Goal: Information Seeking & Learning: Learn about a topic

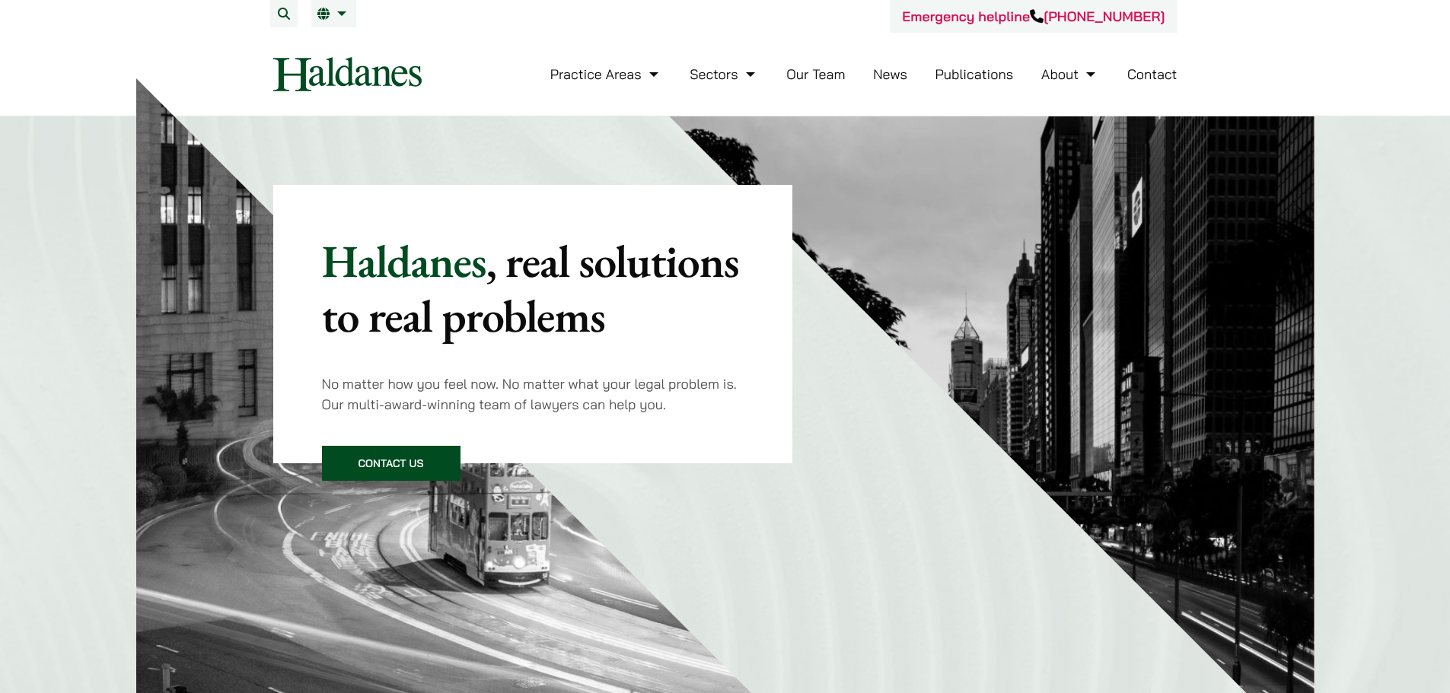
click at [843, 68] on link "Our Team" at bounding box center [815, 74] width 59 height 18
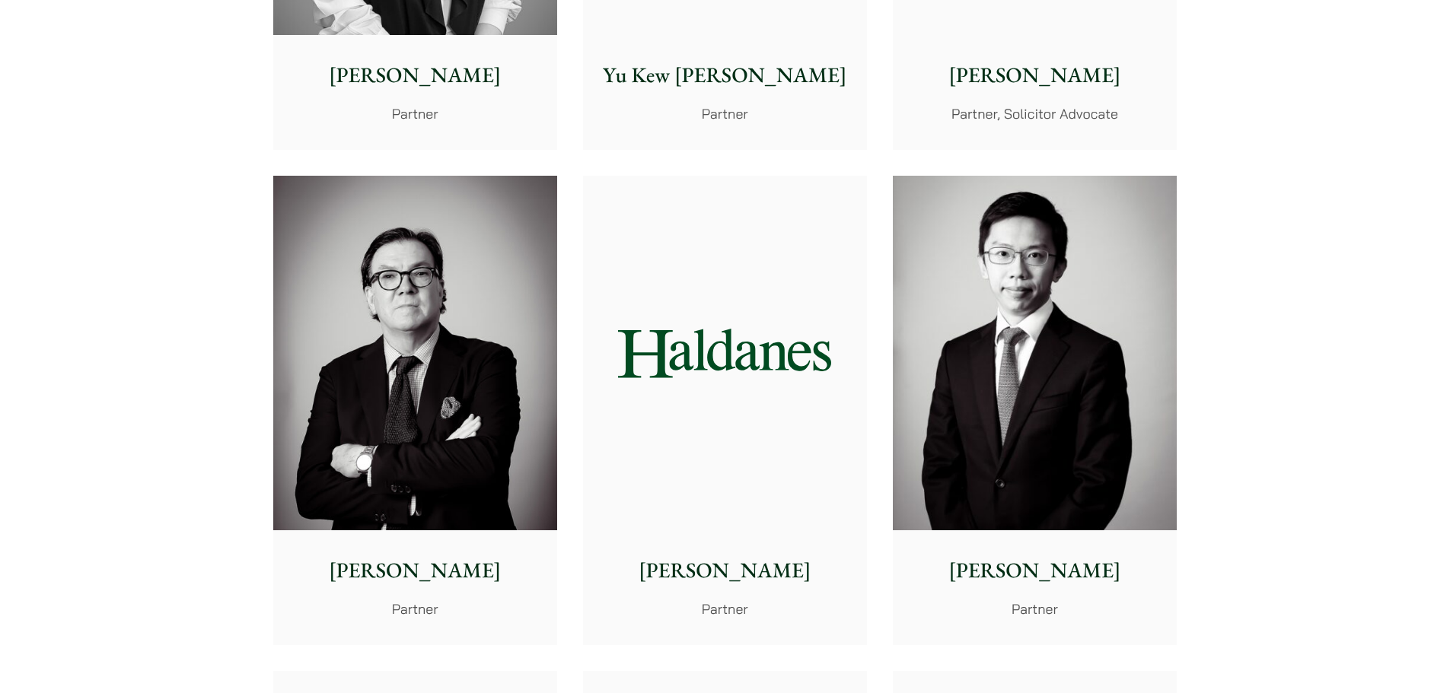
scroll to position [1979, 0]
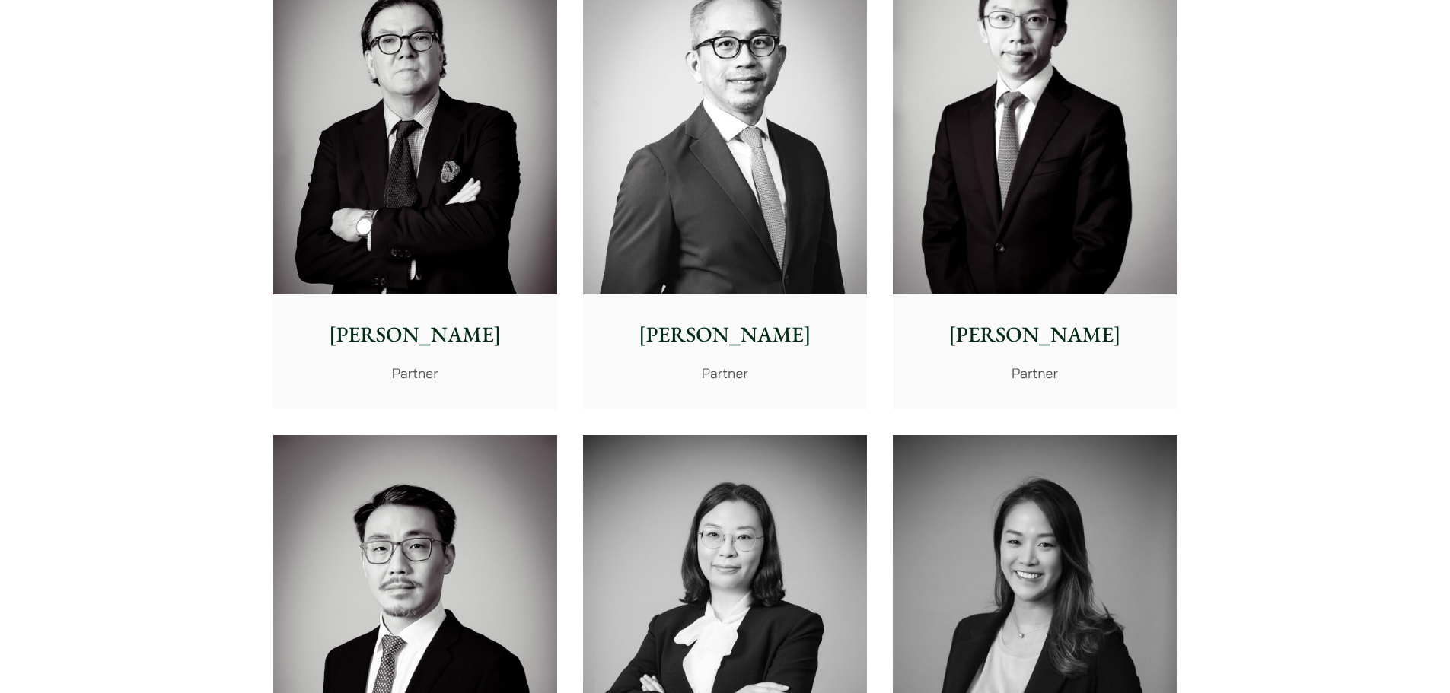
click at [1068, 205] on img at bounding box center [1035, 117] width 284 height 355
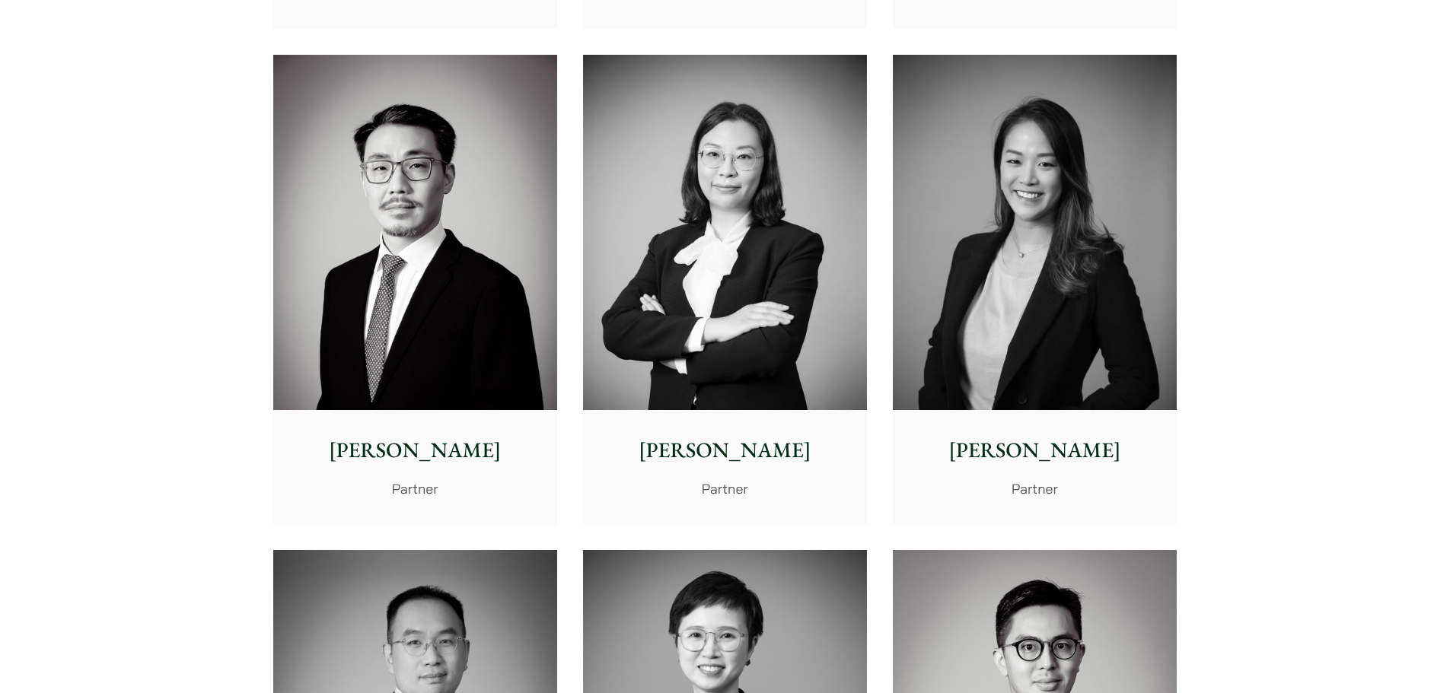
click at [472, 234] on img at bounding box center [415, 232] width 284 height 355
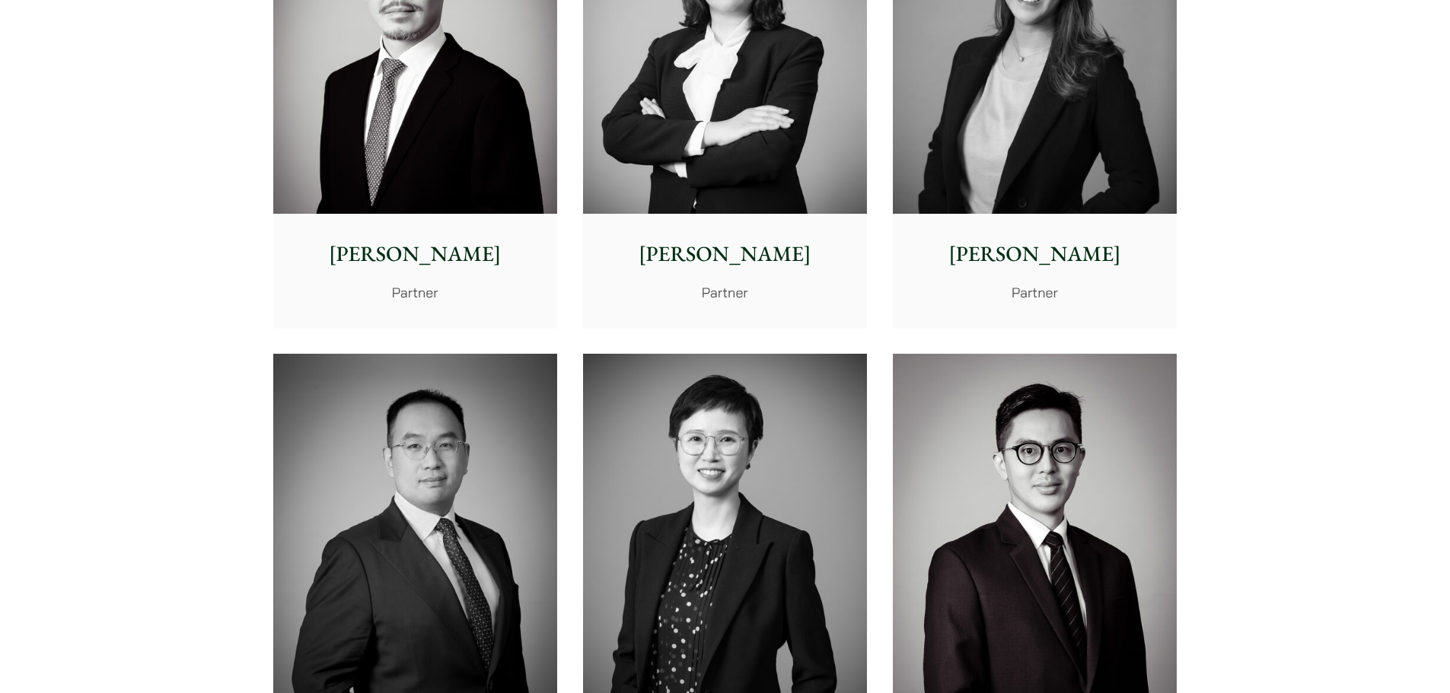
scroll to position [2512, 0]
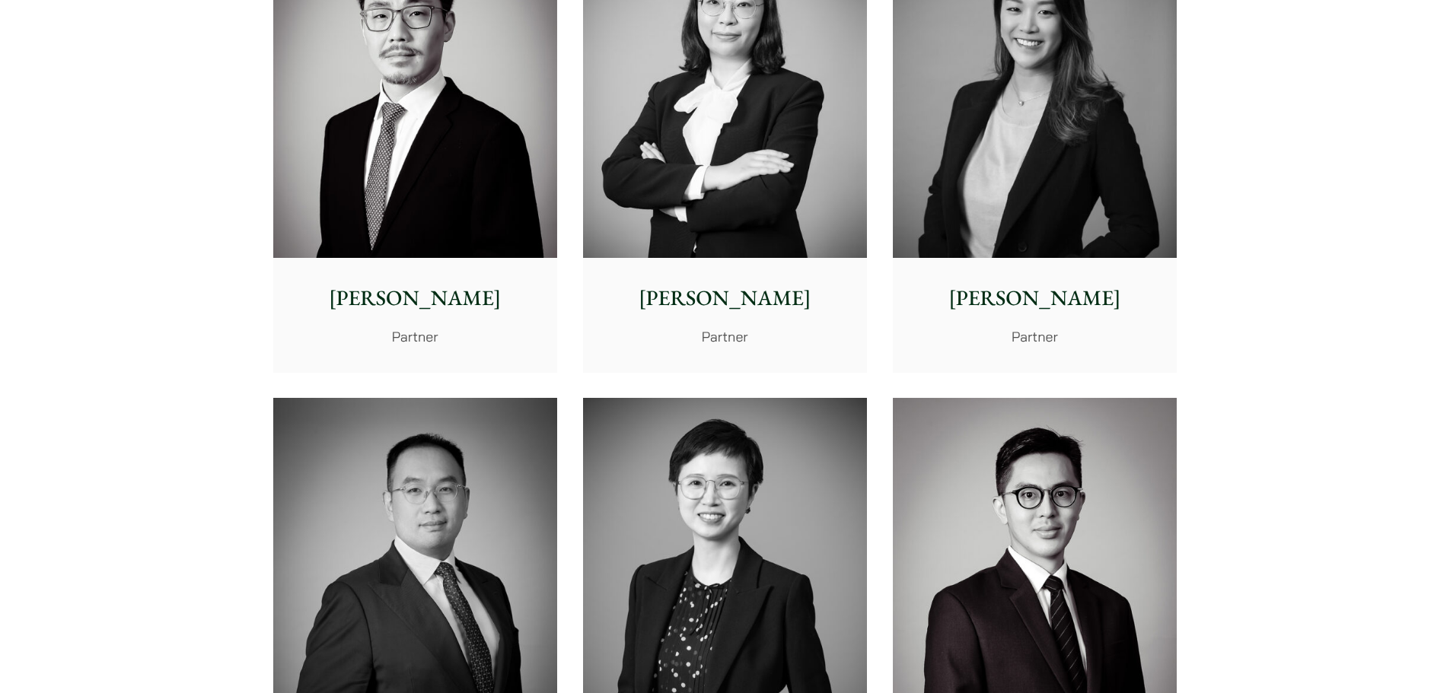
click at [1042, 223] on img at bounding box center [1035, 80] width 284 height 355
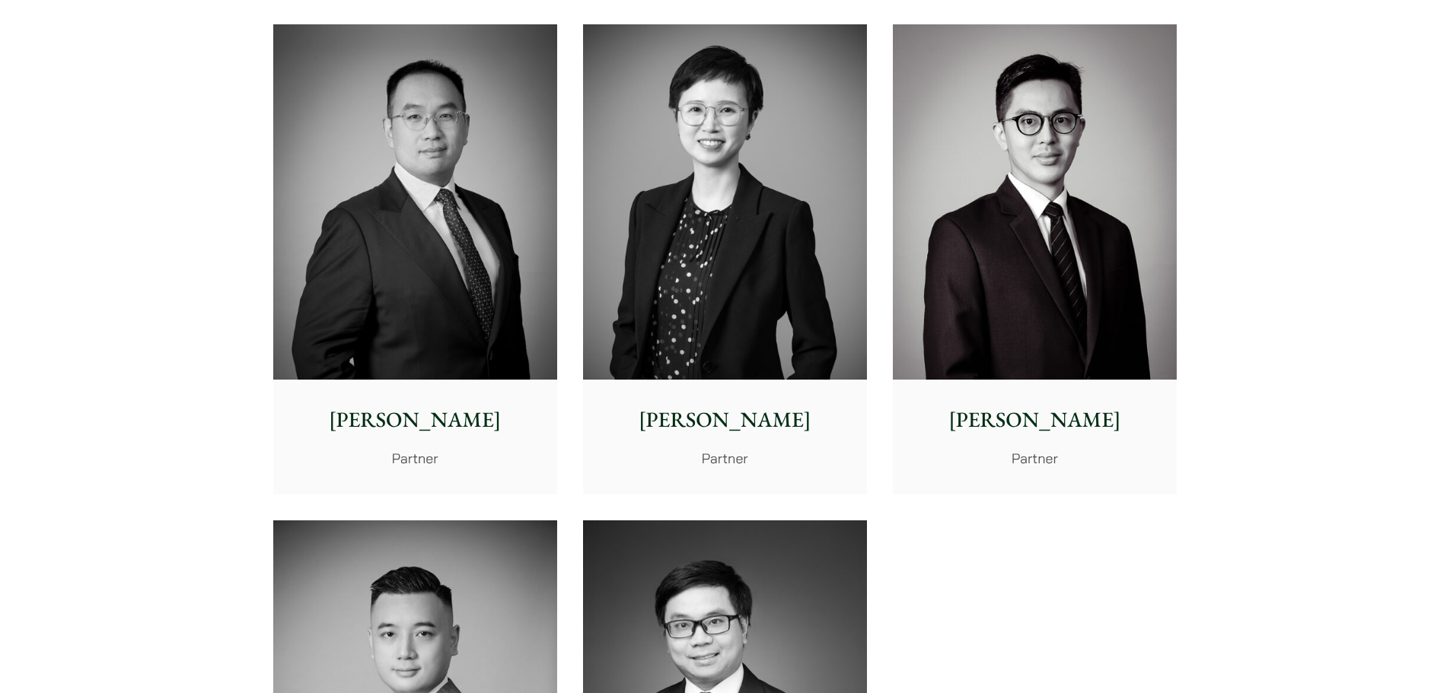
scroll to position [2892, 0]
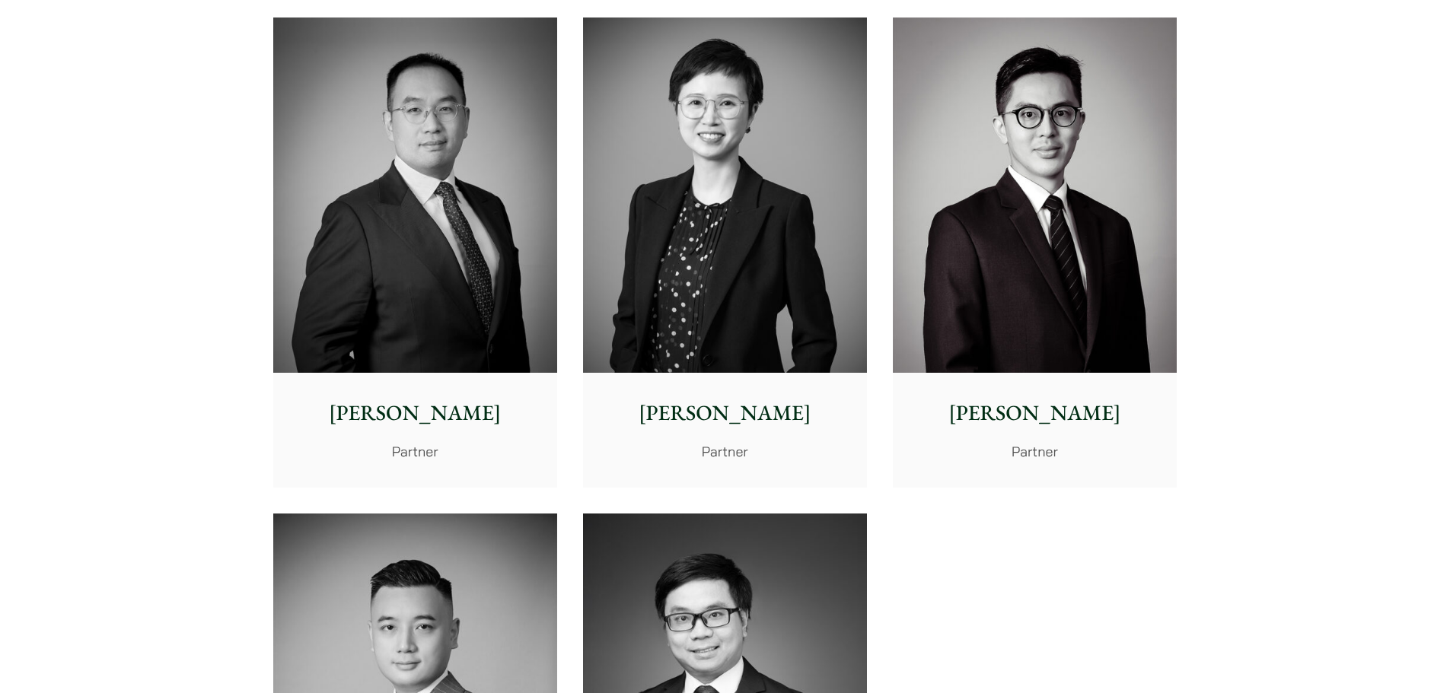
click at [1095, 225] on img at bounding box center [1035, 195] width 284 height 355
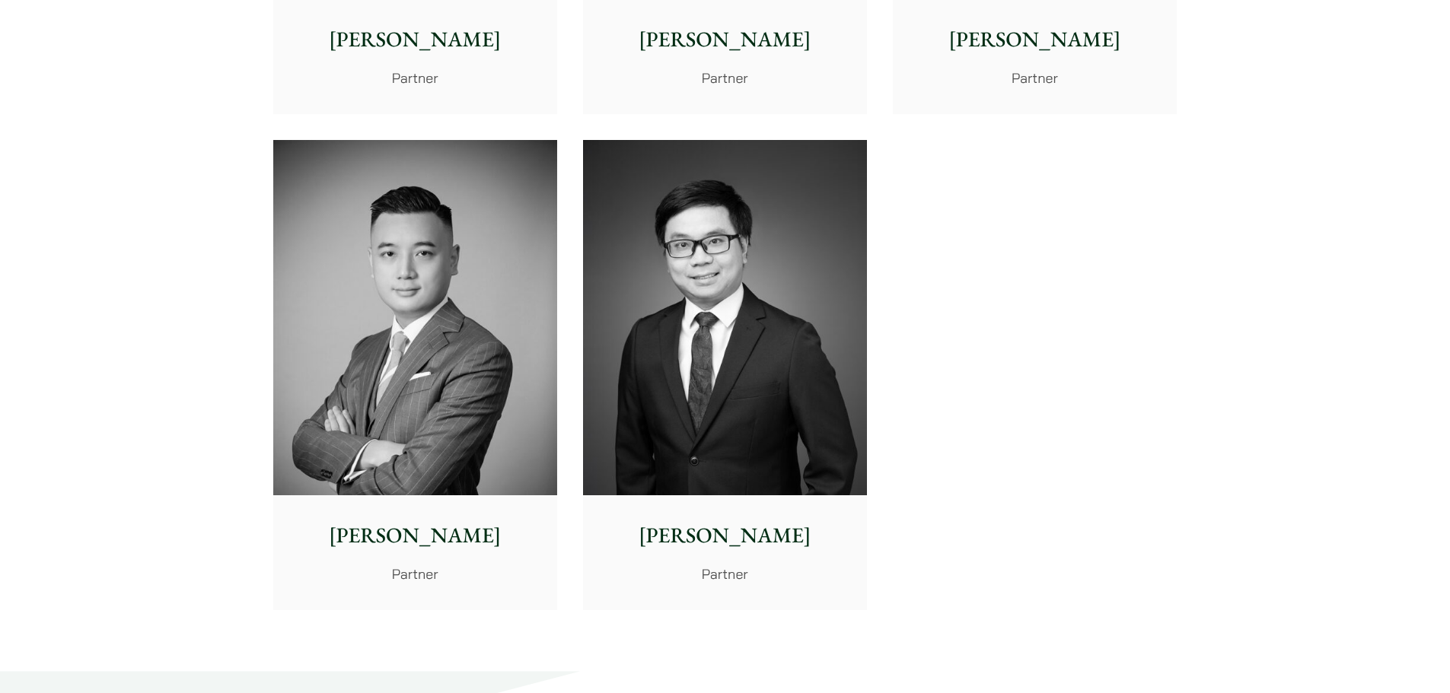
scroll to position [3425, 0]
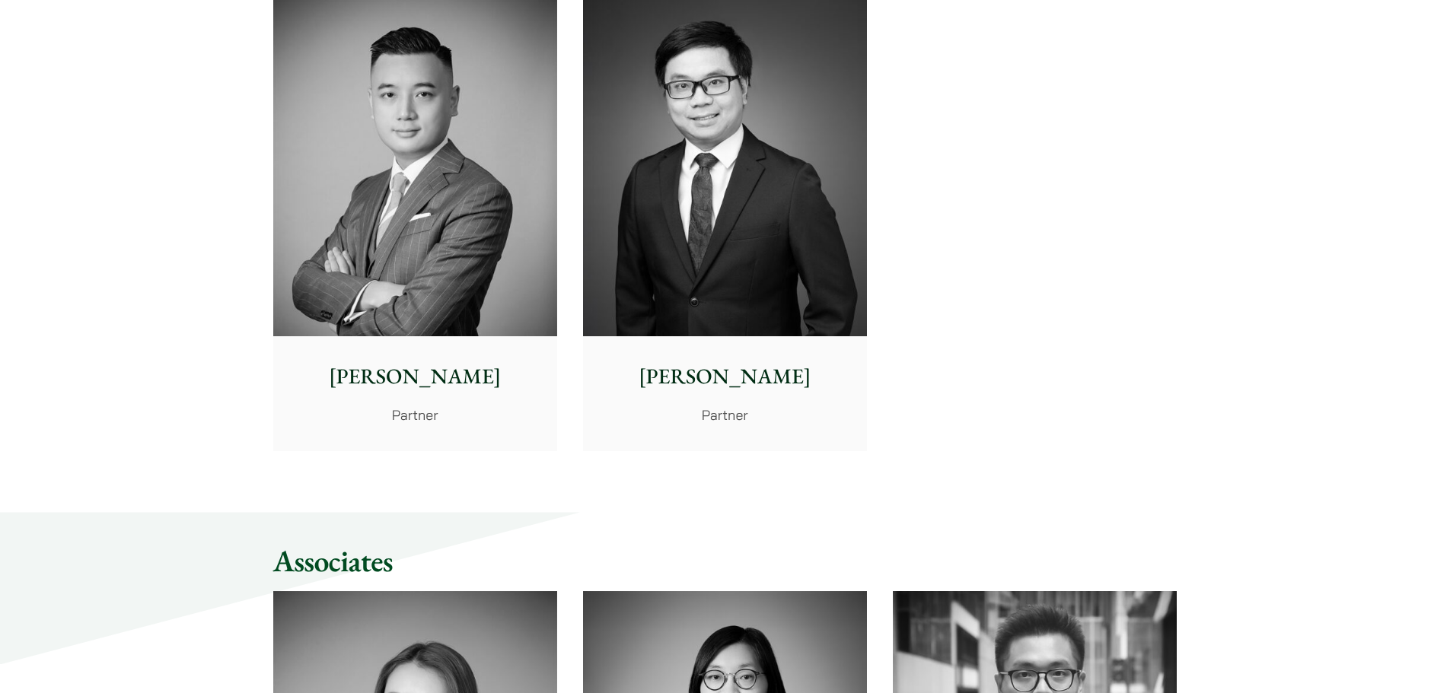
click at [517, 241] on img at bounding box center [415, 158] width 284 height 355
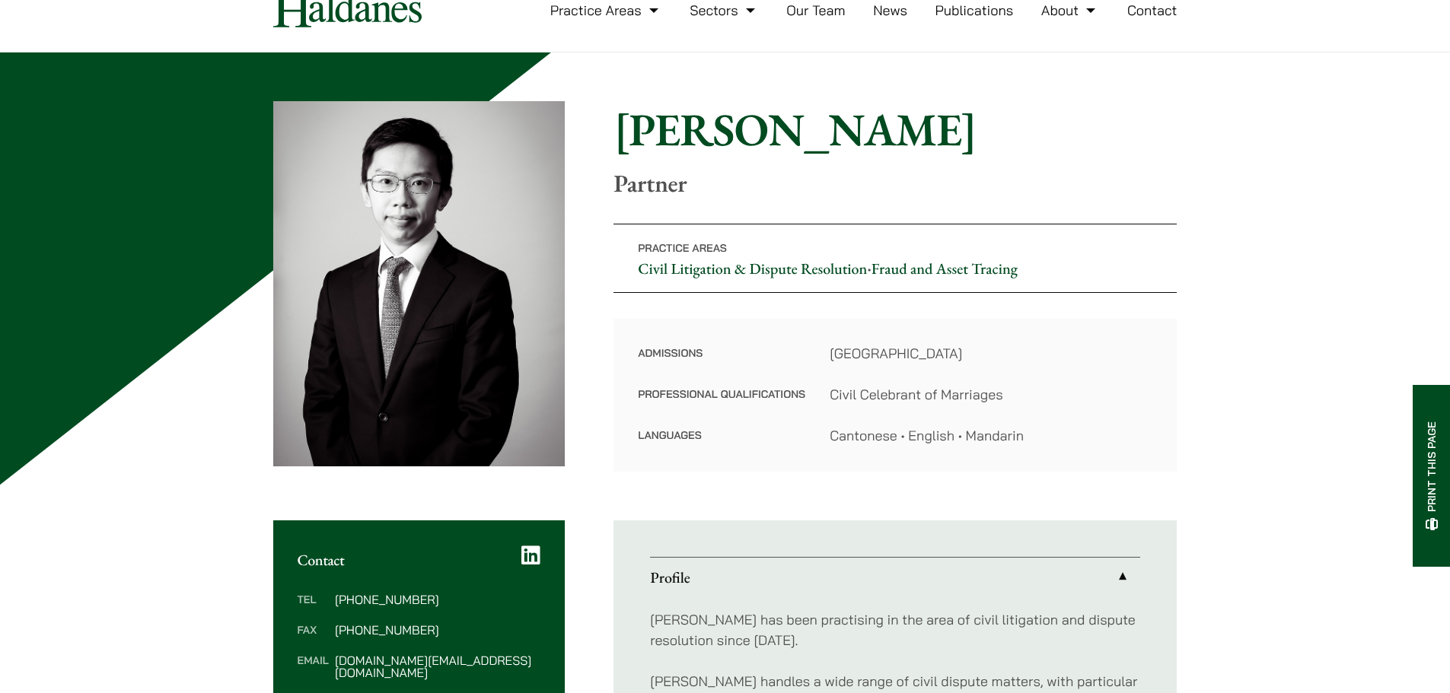
scroll to position [152, 0]
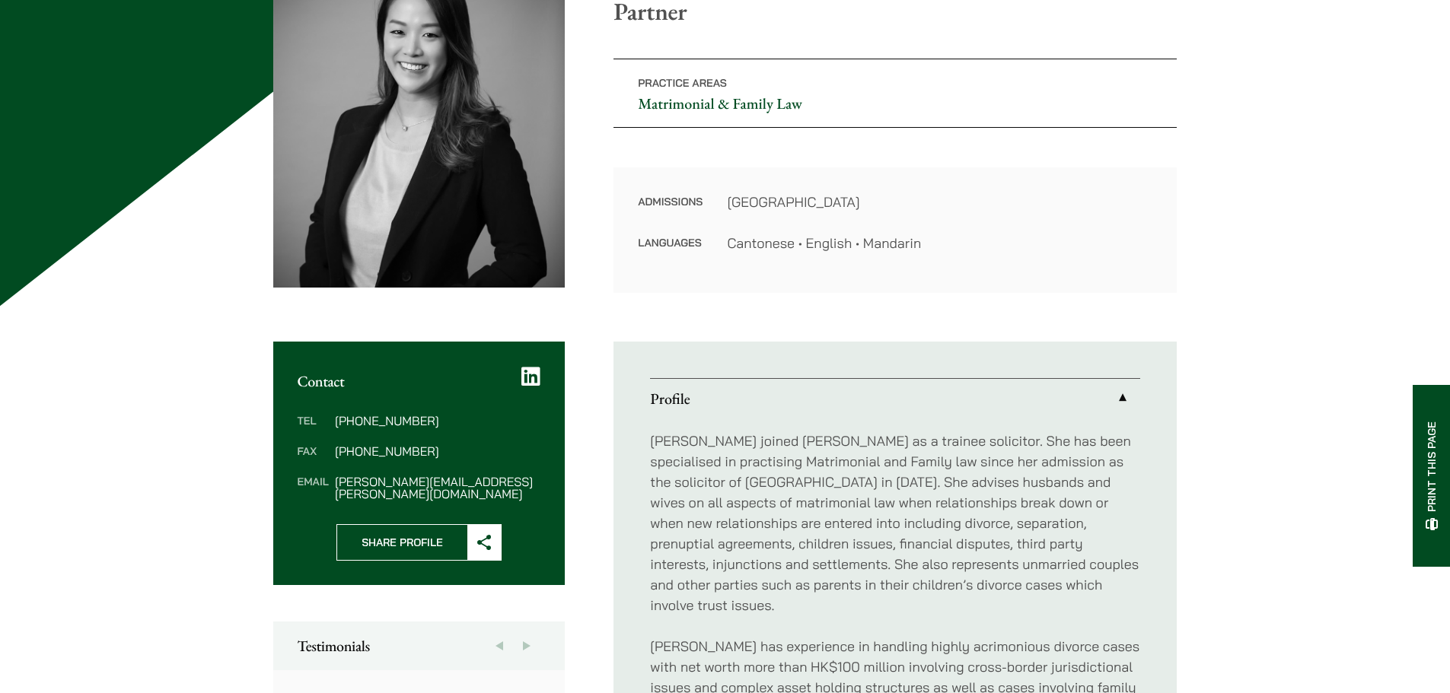
scroll to position [381, 0]
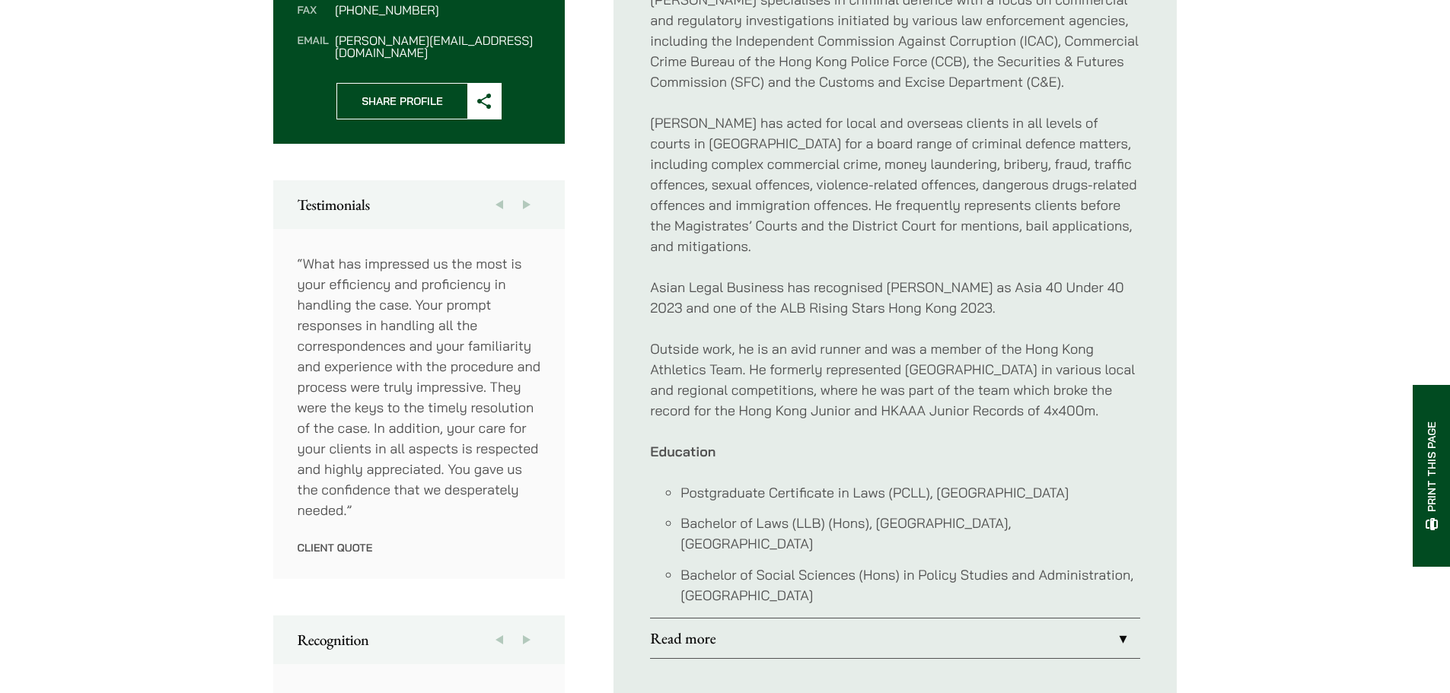
scroll to position [685, 0]
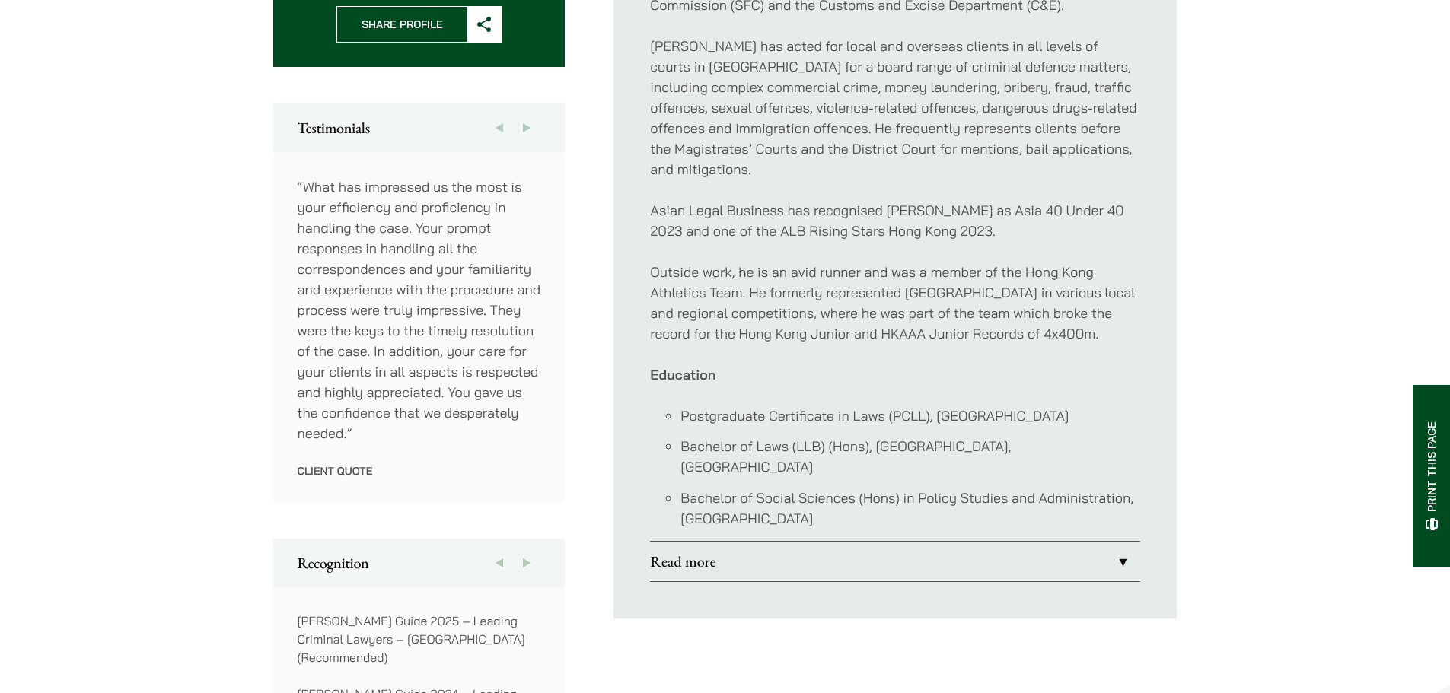
click at [756, 542] on link "Read more" at bounding box center [895, 562] width 490 height 40
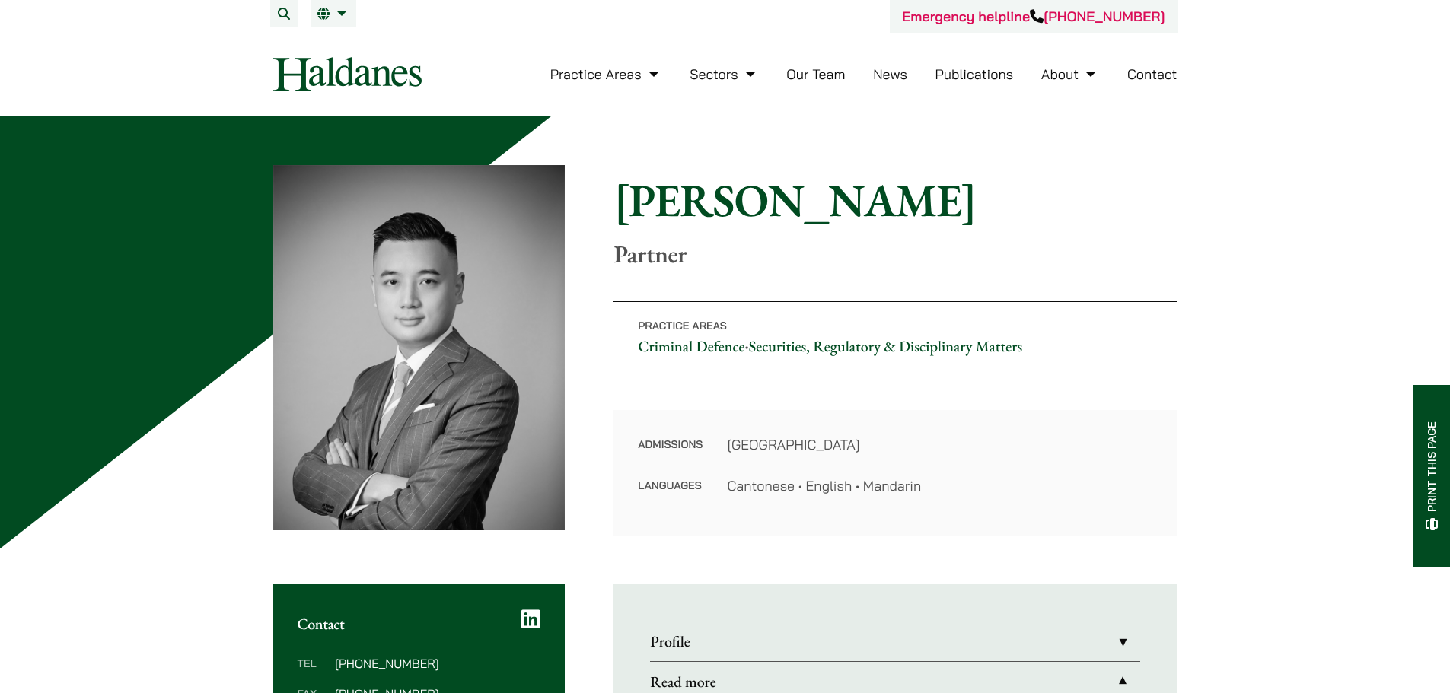
scroll to position [228, 0]
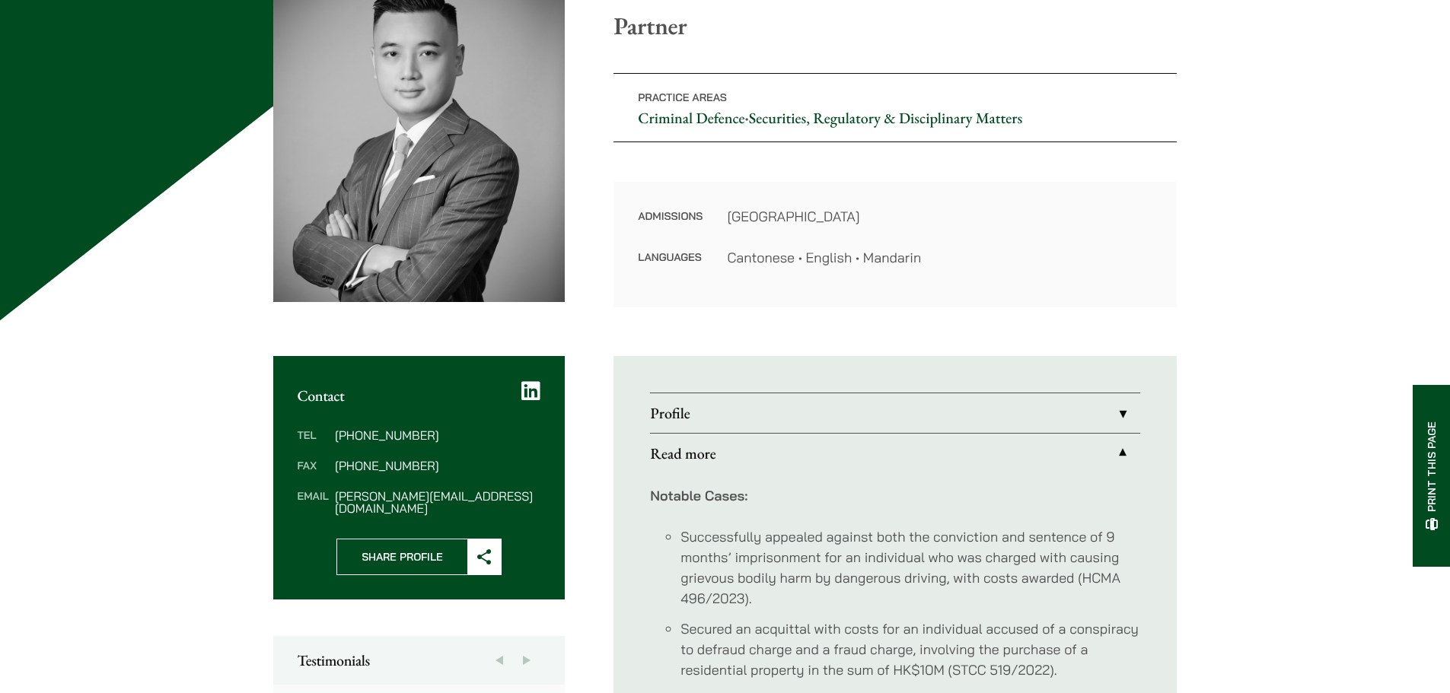
click at [735, 413] on link "Profile" at bounding box center [895, 414] width 490 height 40
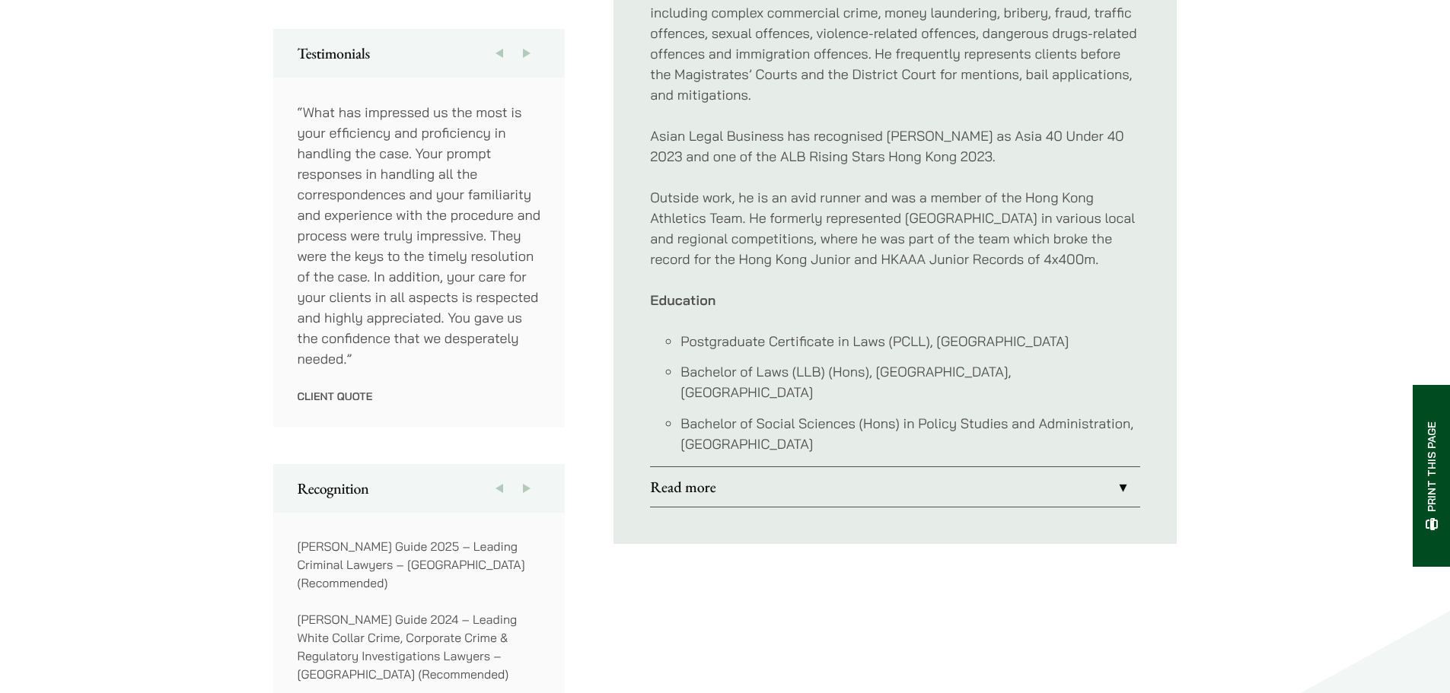
scroll to position [837, 0]
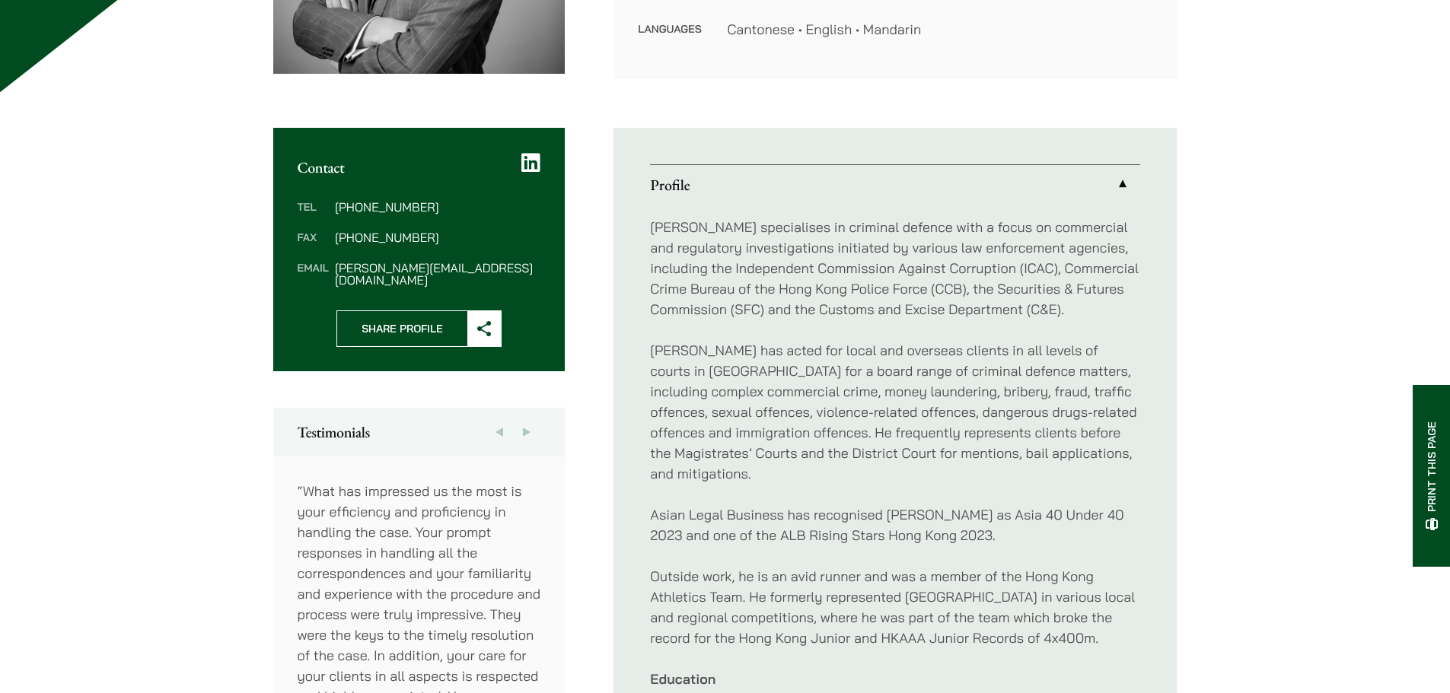
scroll to position [761, 0]
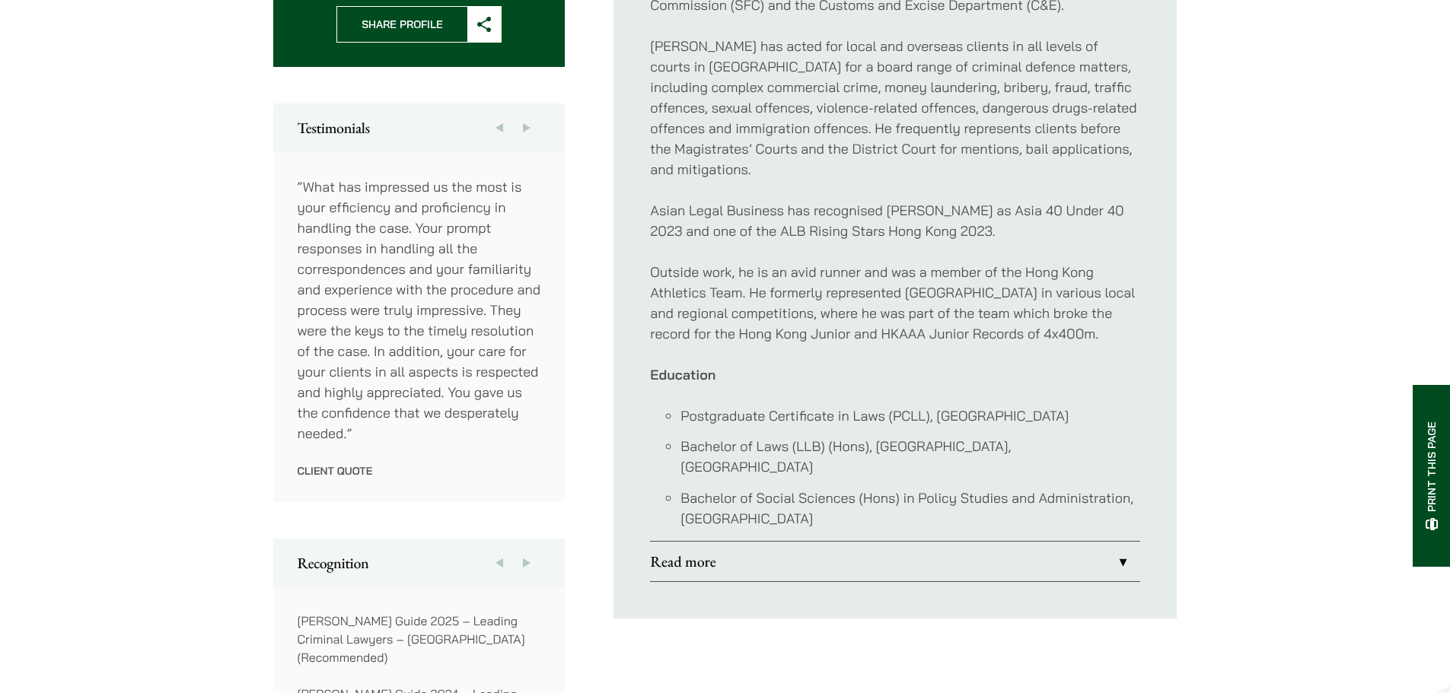
click at [745, 542] on link "Read more" at bounding box center [895, 562] width 490 height 40
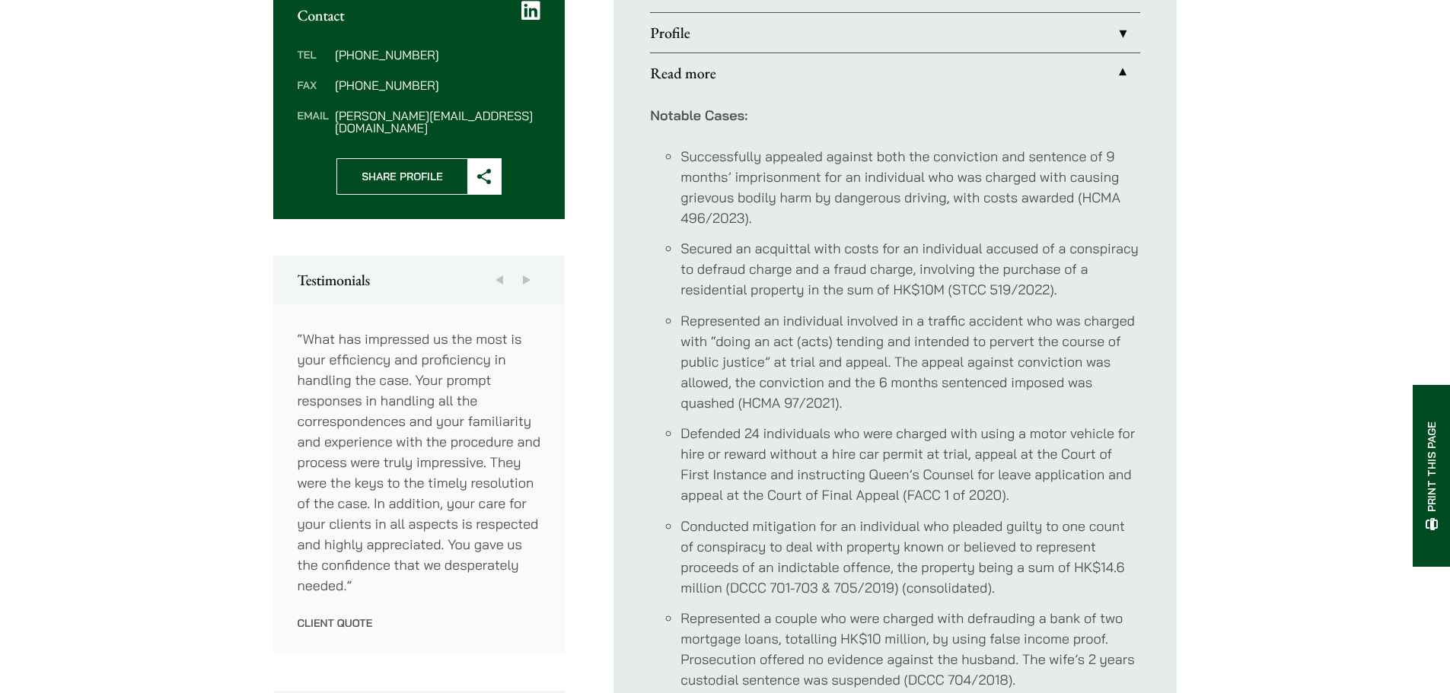
scroll to position [1066, 0]
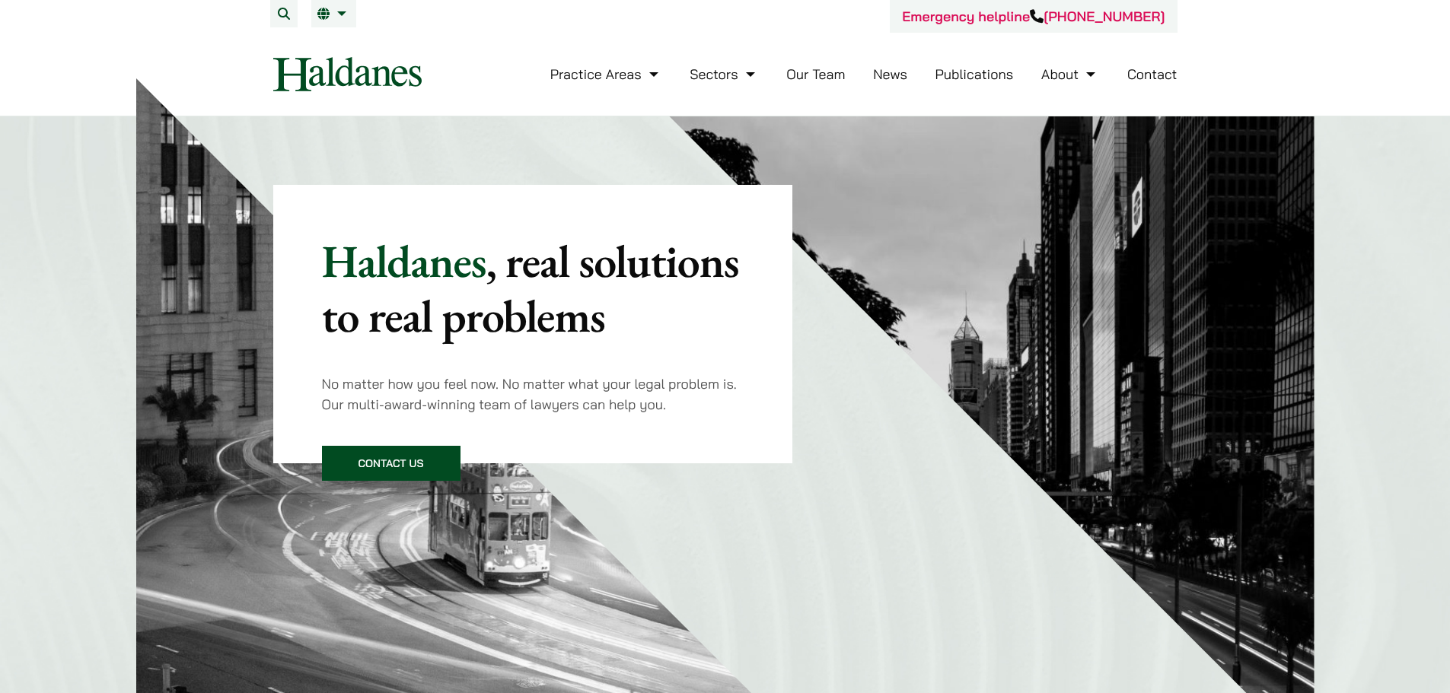
click at [346, 21] on li "EN 繁" at bounding box center [333, 13] width 45 height 27
click at [339, 36] on link "繁" at bounding box center [410, 44] width 198 height 30
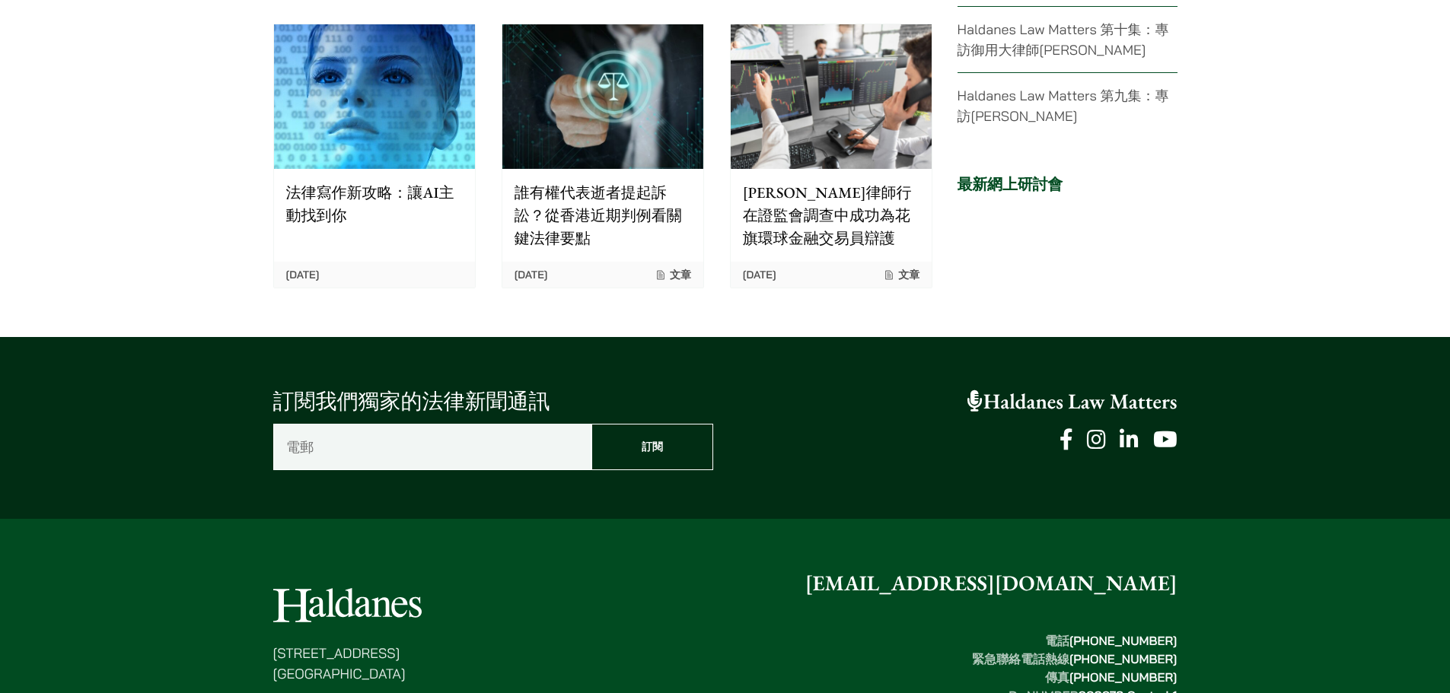
scroll to position [3760, 0]
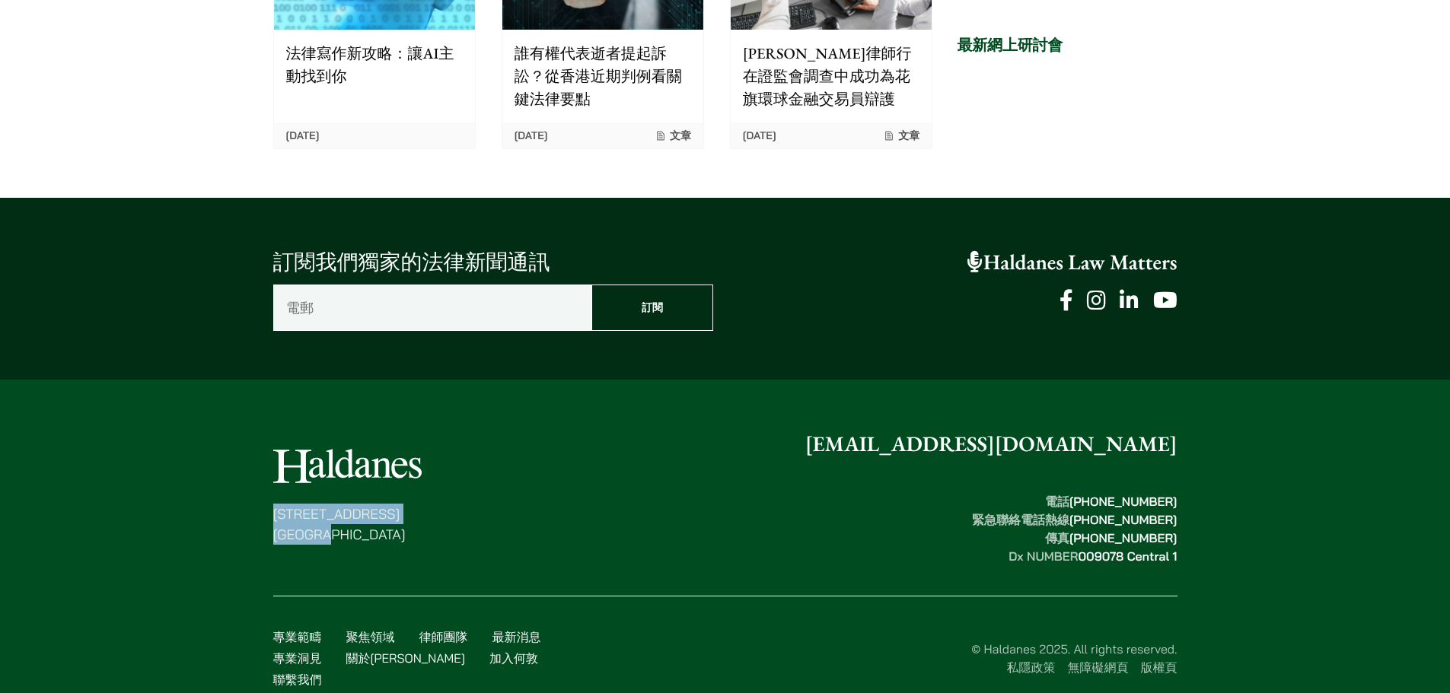
drag, startPoint x: 385, startPoint y: 504, endPoint x: 276, endPoint y: 483, distance: 111.7
click at [276, 504] on p "[STREET_ADDRESS]" at bounding box center [347, 524] width 148 height 41
copy p "[STREET_ADDRESS]"
drag, startPoint x: 882, startPoint y: 500, endPoint x: 1037, endPoint y: 235, distance: 307.0
click at [890, 485] on div "[STREET_ADDRESS] [EMAIL_ADDRESS][DOMAIN_NAME] 電話  [PHONE_NUMBER] 緊急聯絡電話熱線  [PHO…" at bounding box center [725, 497] width 904 height 137
